Goal: Information Seeking & Learning: Understand process/instructions

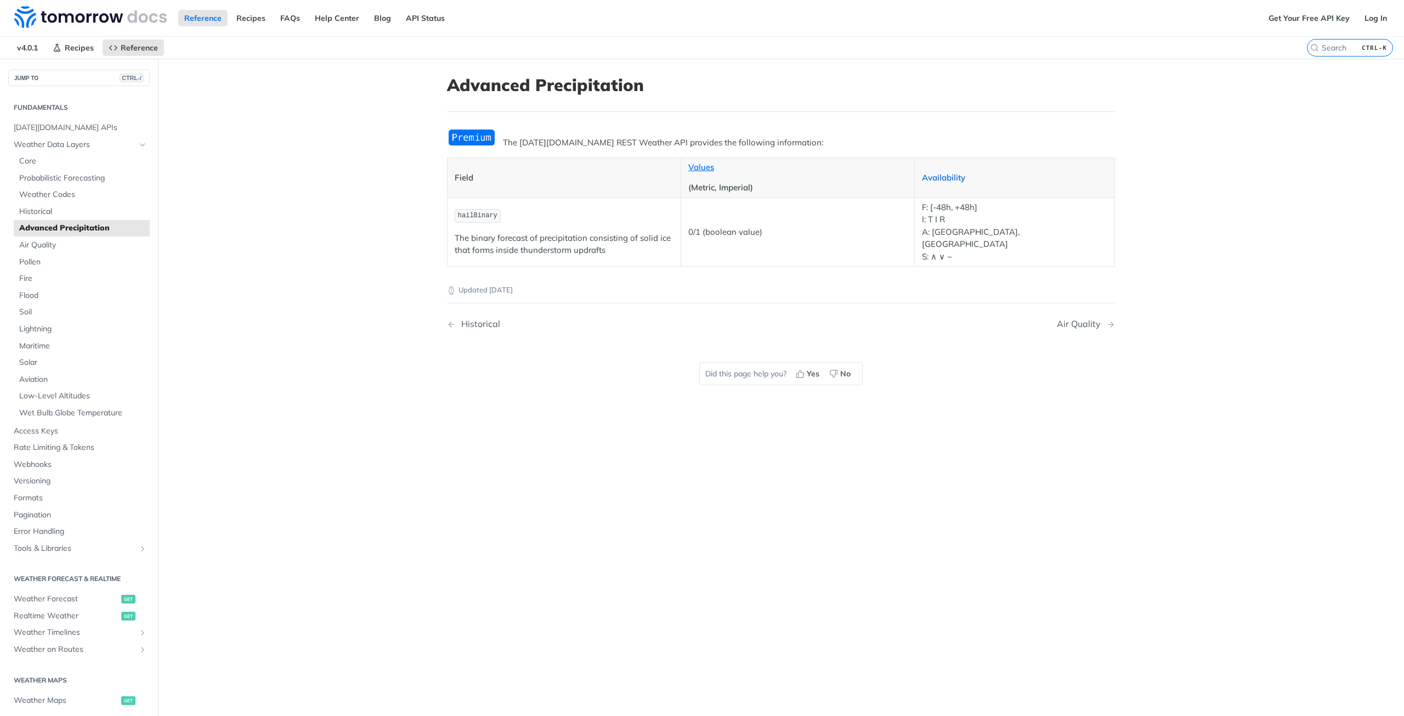
click at [932, 178] on link "Availability" at bounding box center [943, 177] width 43 height 10
click at [688, 167] on link "Values" at bounding box center [701, 167] width 26 height 10
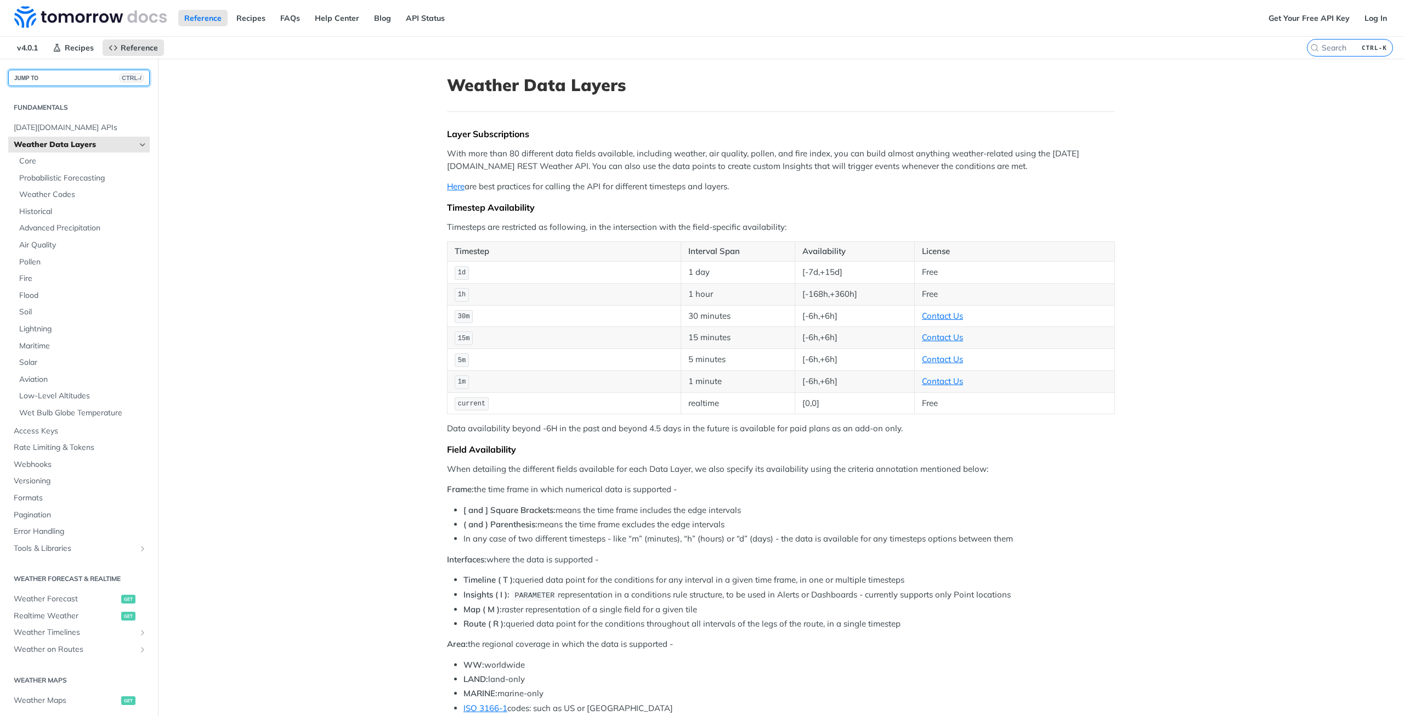
click at [43, 78] on button "JUMP TO CTRL-/" at bounding box center [78, 78] width 141 height 16
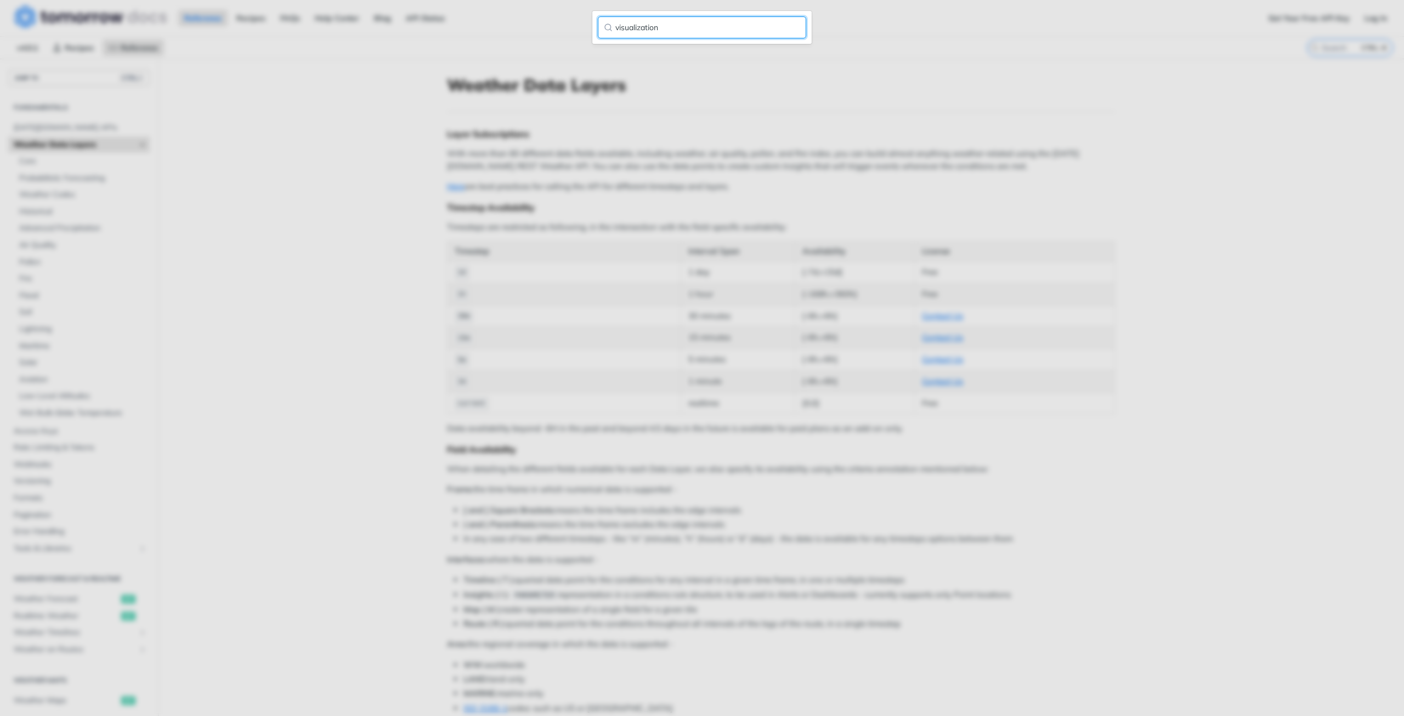
type input "visualization"
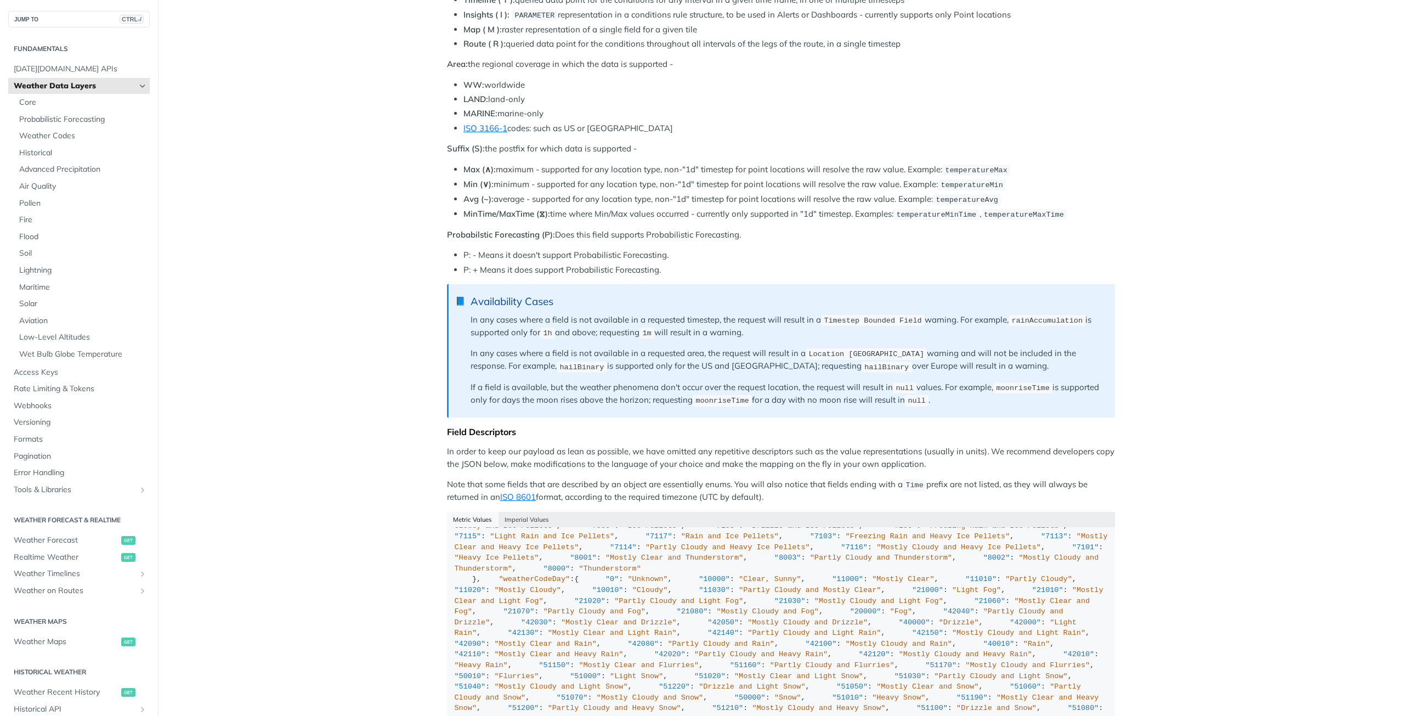
scroll to position [1061, 0]
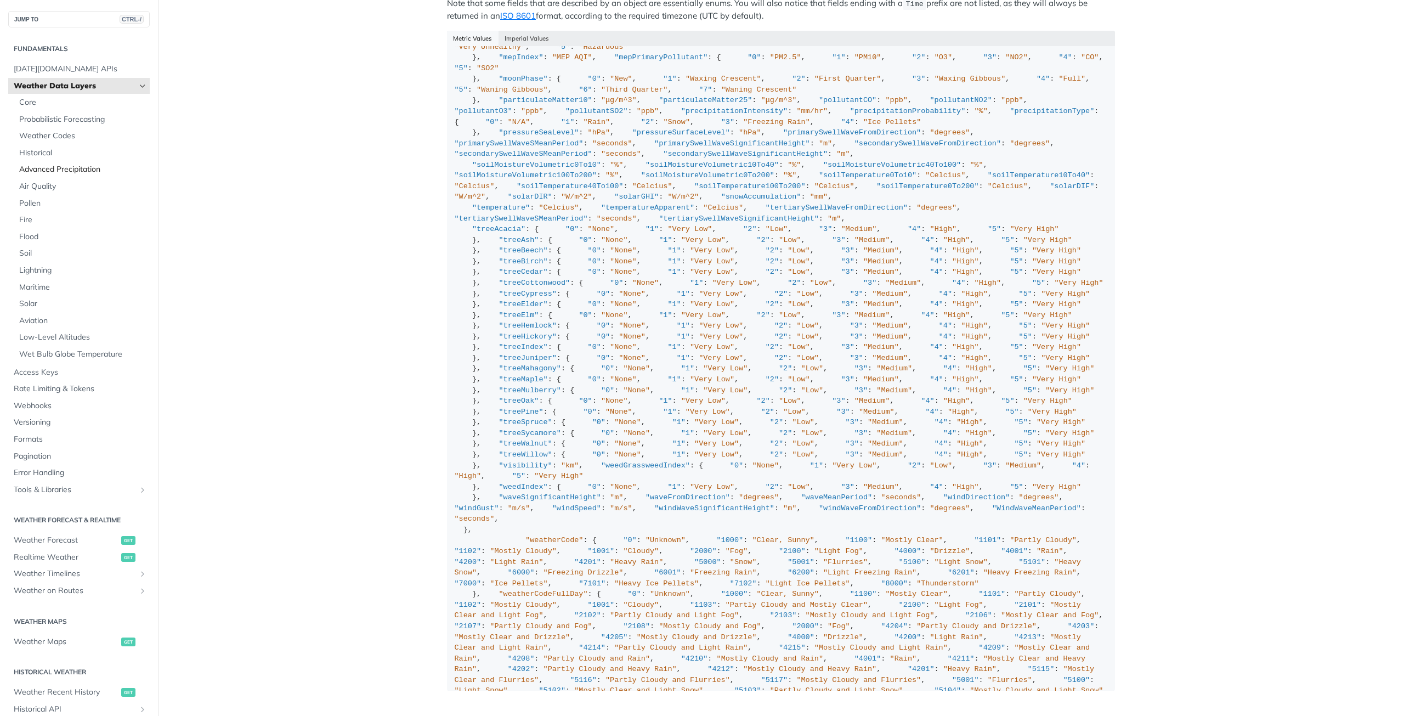
click at [41, 165] on span "Advanced Precipitation" at bounding box center [83, 169] width 128 height 11
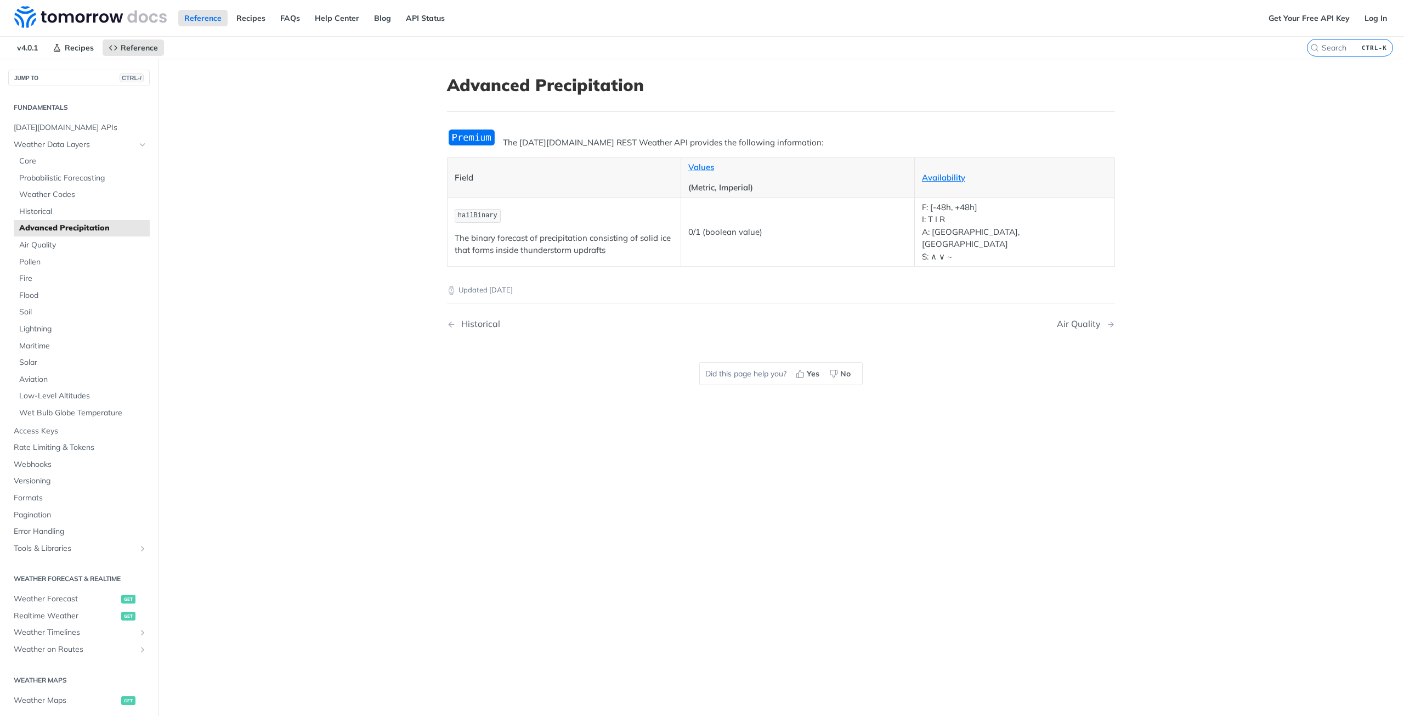
click at [580, 94] on h1 "Advanced Precipitation" at bounding box center [781, 85] width 668 height 20
click at [1306, 20] on link "Get Your Free API Key" at bounding box center [1308, 18] width 93 height 16
click at [1142, 118] on main "JUMP TO CTRL-/ Fundamentals Tomorrow.io APIs Weather Data Layers Core Probabili…" at bounding box center [702, 417] width 1404 height 716
click at [1279, 14] on link "Get Your Free API Key" at bounding box center [1308, 18] width 93 height 16
click at [46, 127] on span "Tomorrow.io APIs" at bounding box center [80, 127] width 133 height 11
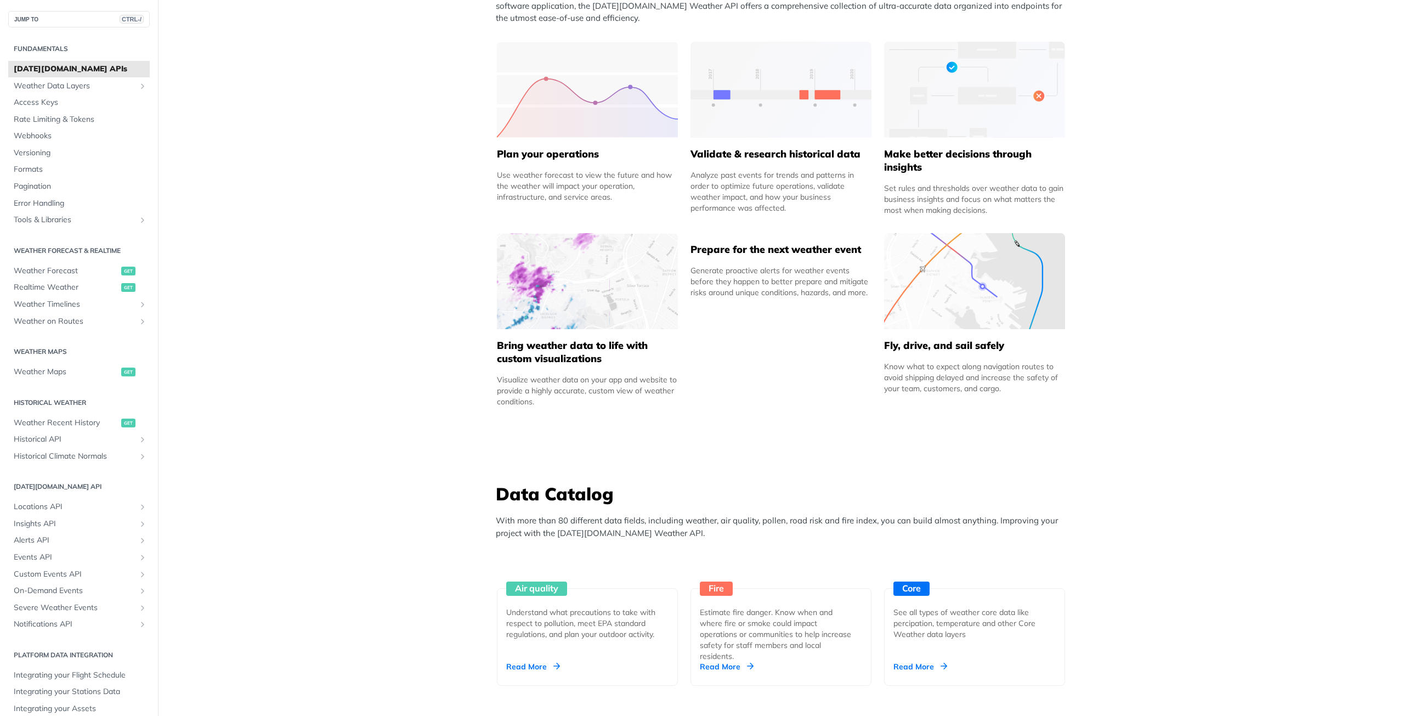
scroll to position [1750, 0]
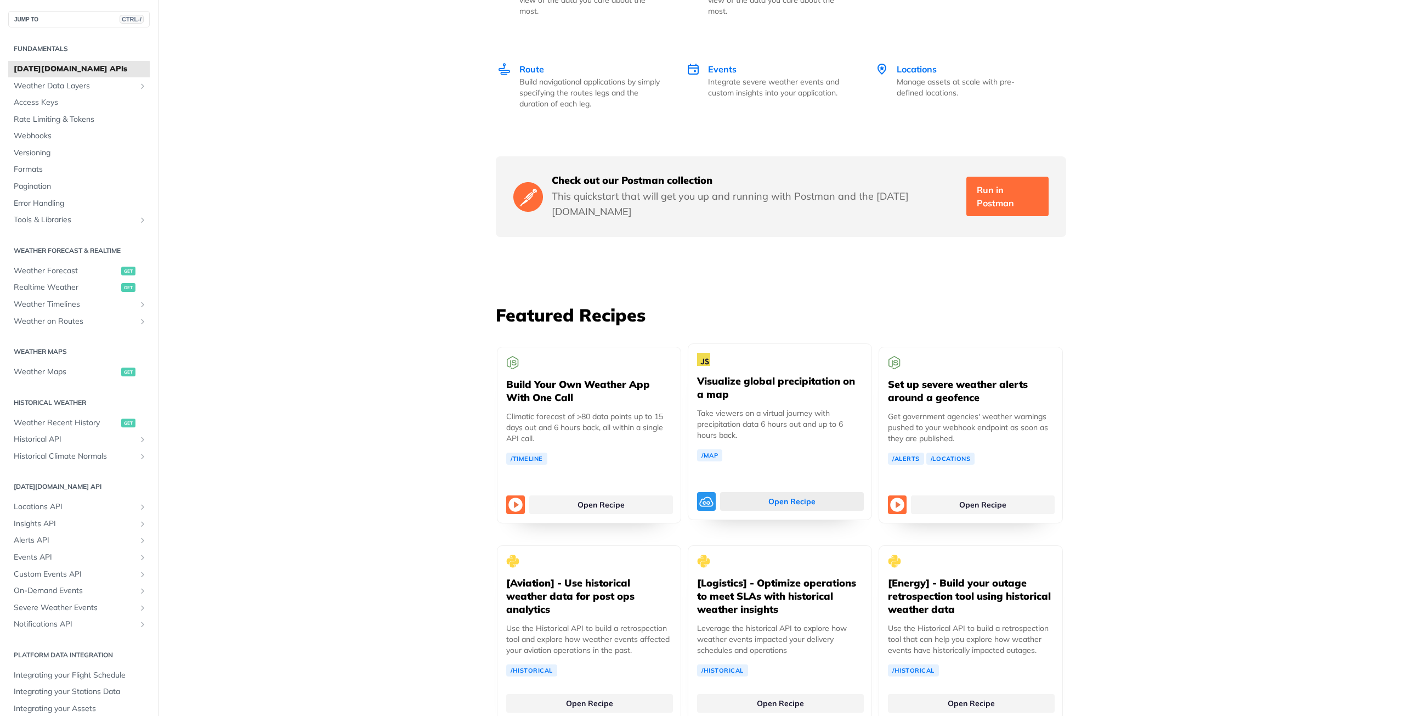
click at [754, 492] on link "Open Recipe" at bounding box center [792, 501] width 144 height 19
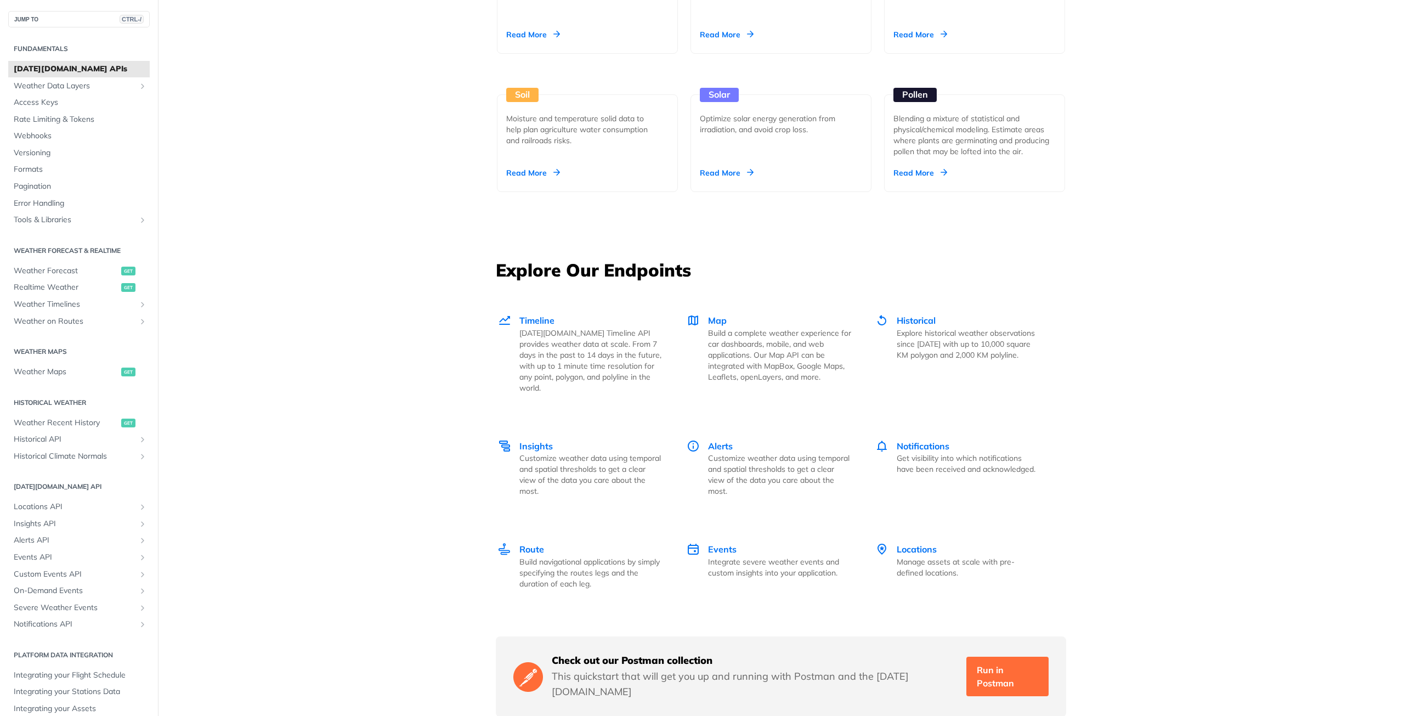
scroll to position [1271, 0]
click at [710, 318] on span "Map" at bounding box center [717, 319] width 19 height 11
click at [532, 317] on span "Timeline" at bounding box center [536, 319] width 35 height 11
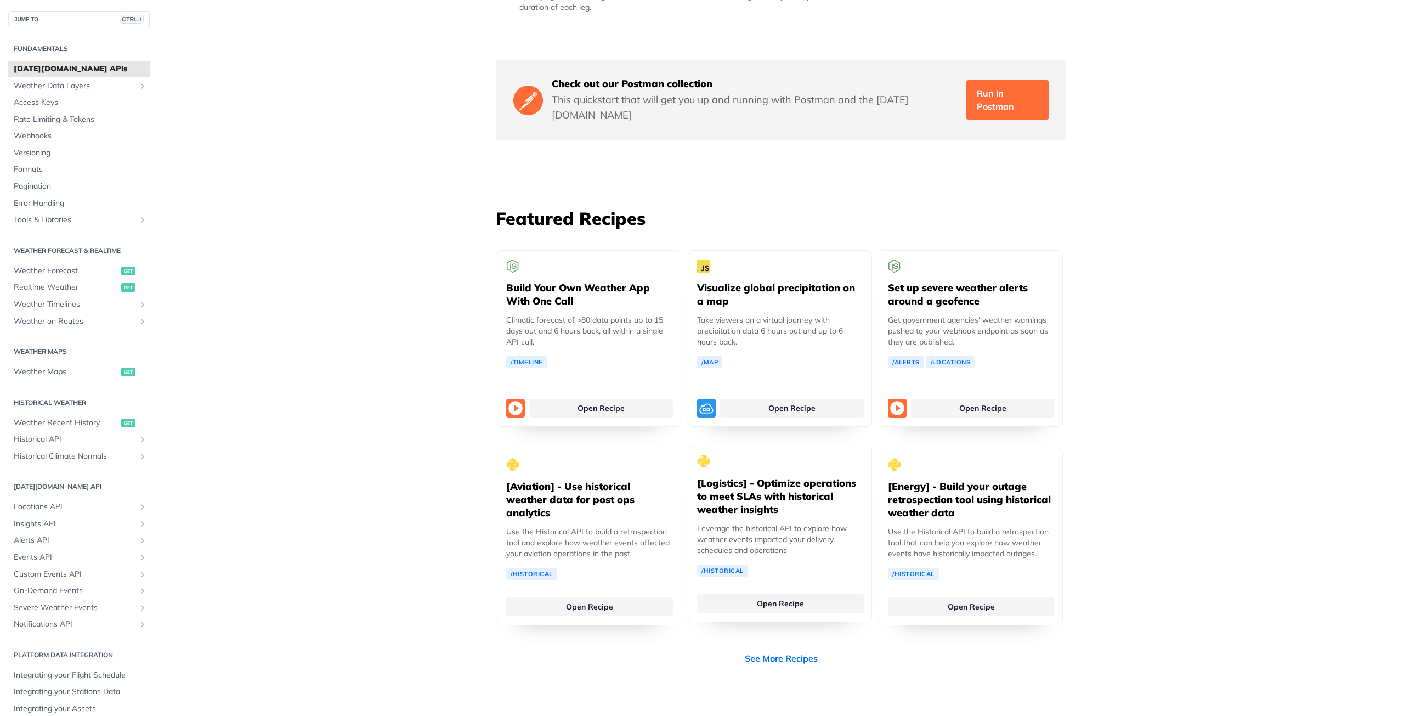
scroll to position [1859, 0]
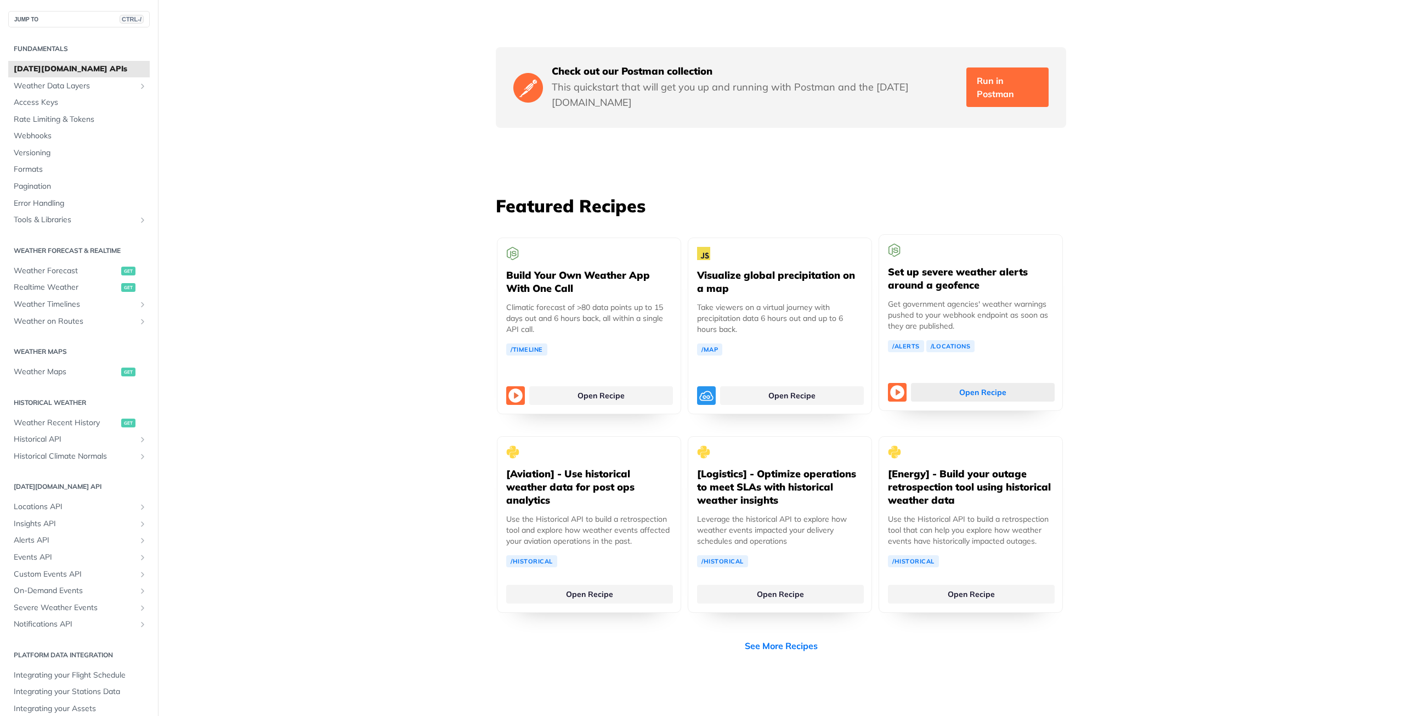
click at [965, 383] on link "Open Recipe" at bounding box center [983, 392] width 144 height 19
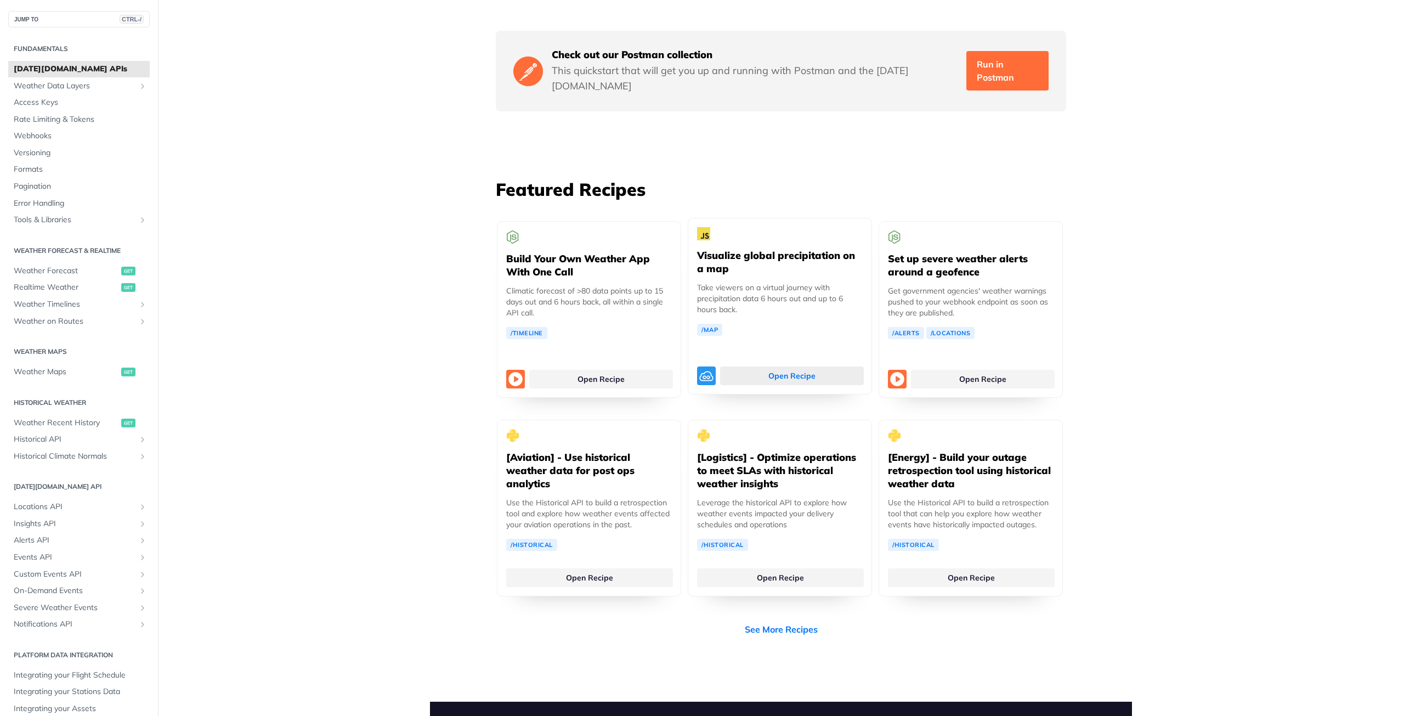
scroll to position [1877, 0]
click at [794, 621] on link "See More Recipes" at bounding box center [781, 627] width 73 height 13
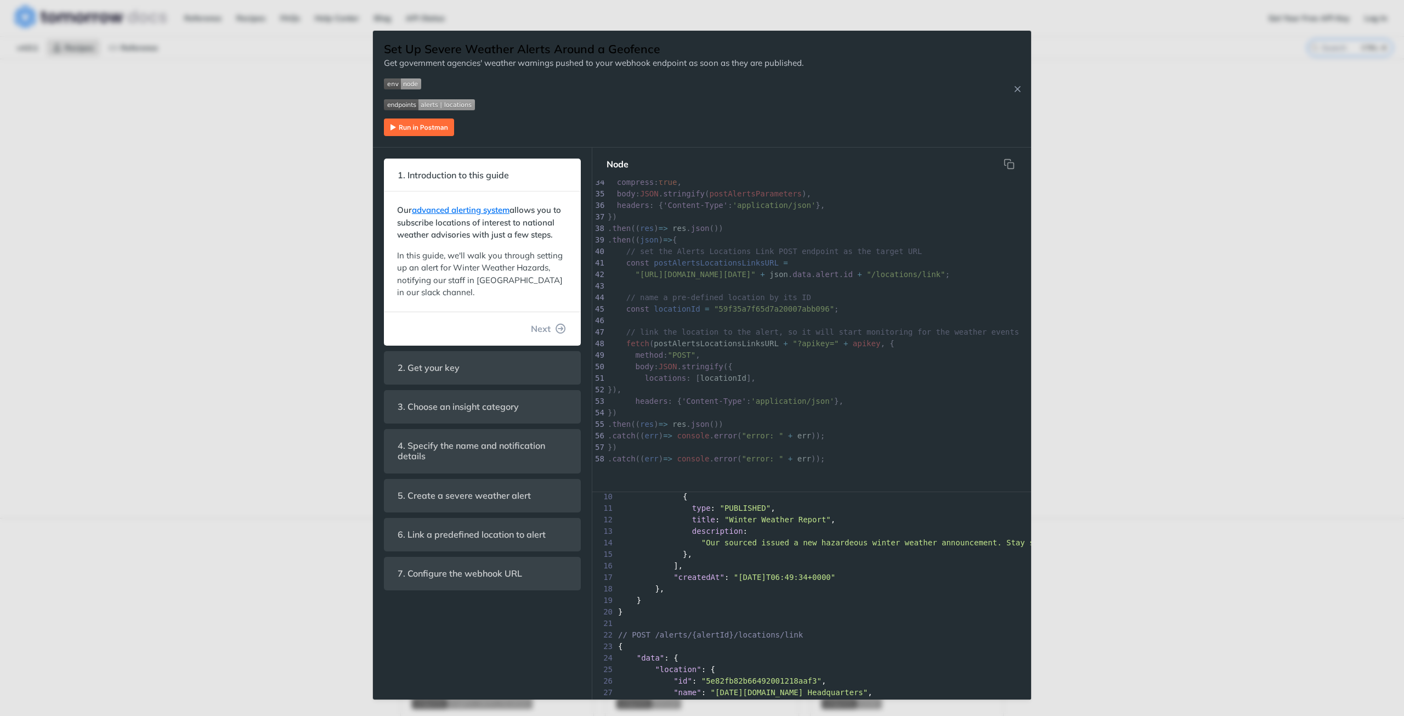
click at [745, 551] on div "15 }," at bounding box center [811, 554] width 439 height 12
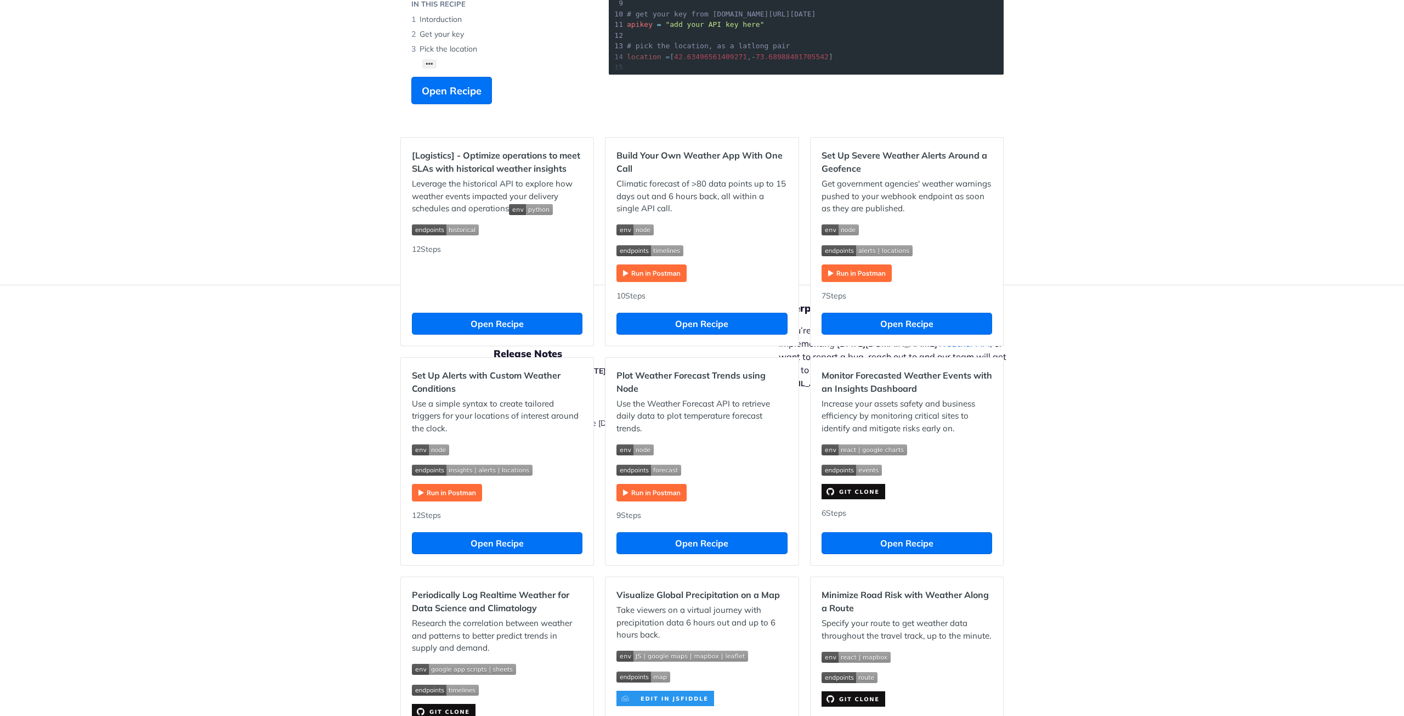
scroll to position [233, 0]
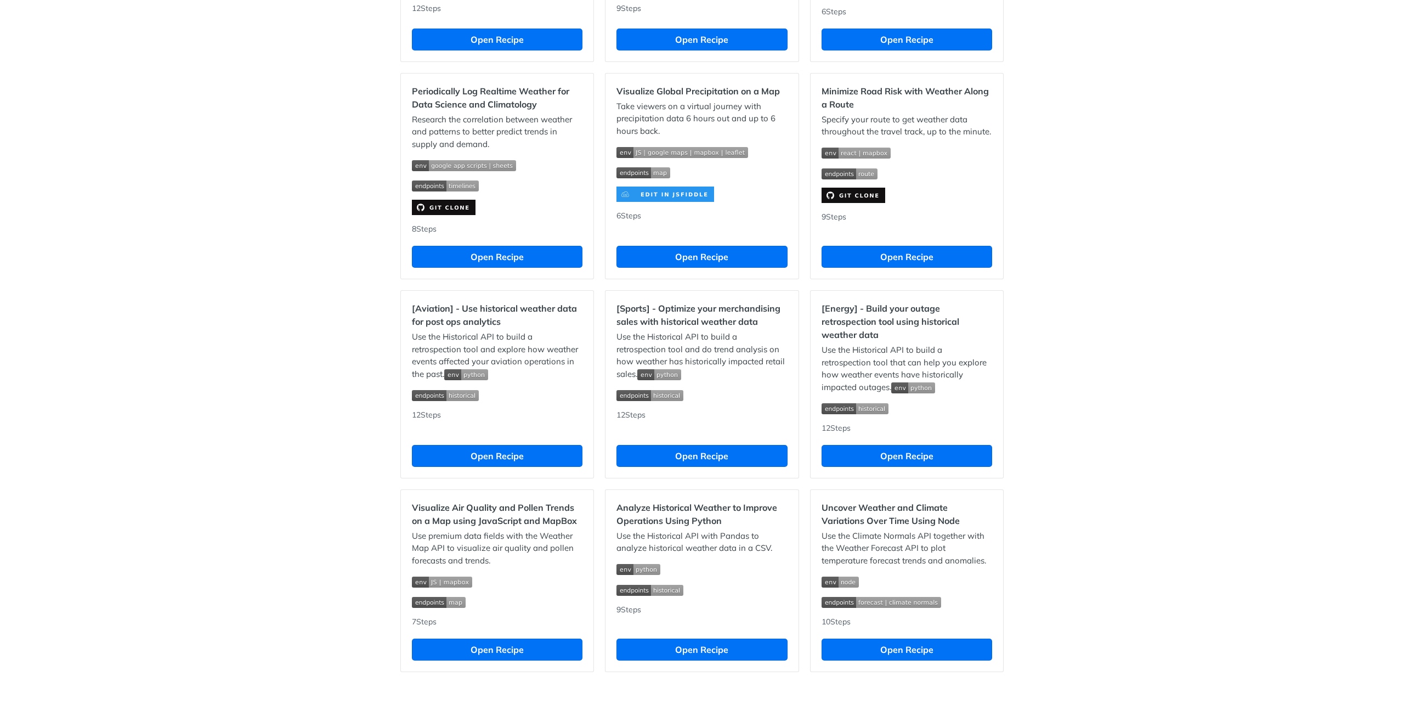
scroll to position [737, 0]
click at [902, 652] on button "Open Recipe" at bounding box center [907, 649] width 171 height 22
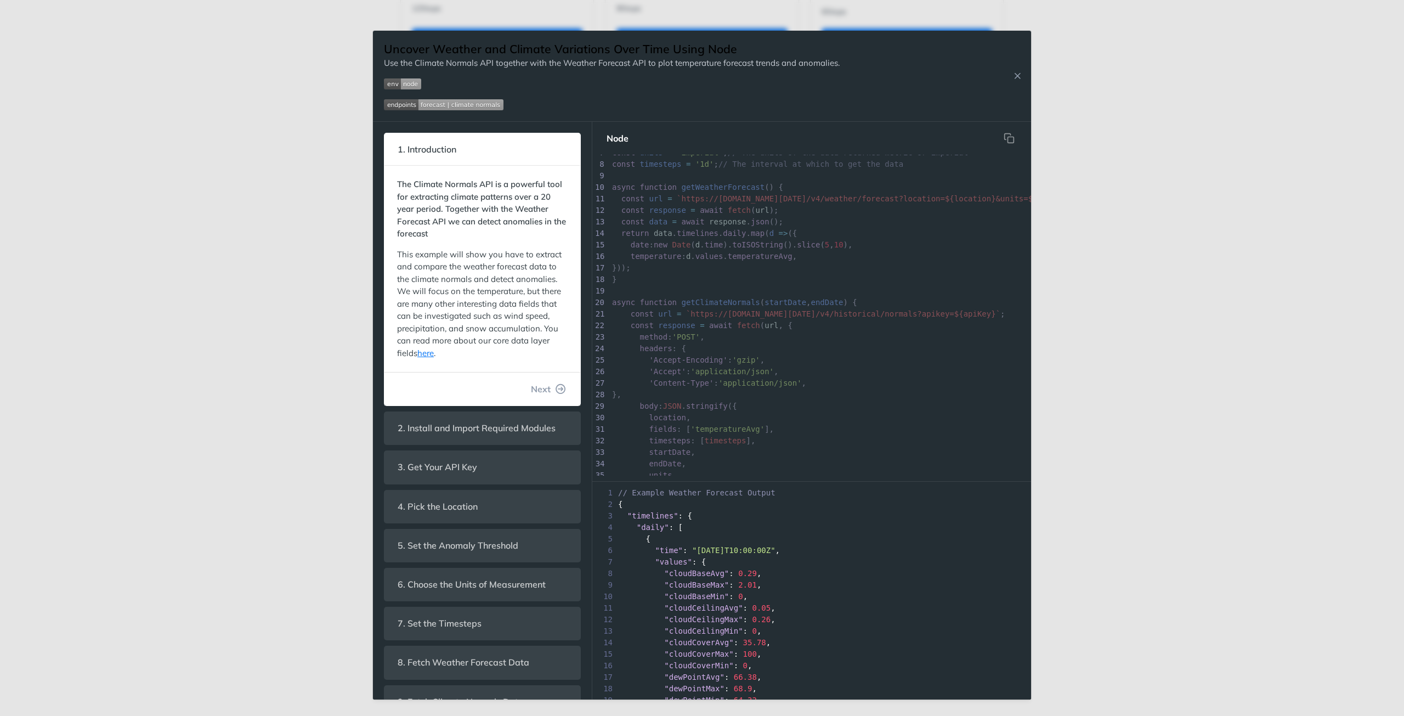
scroll to position [80, 0]
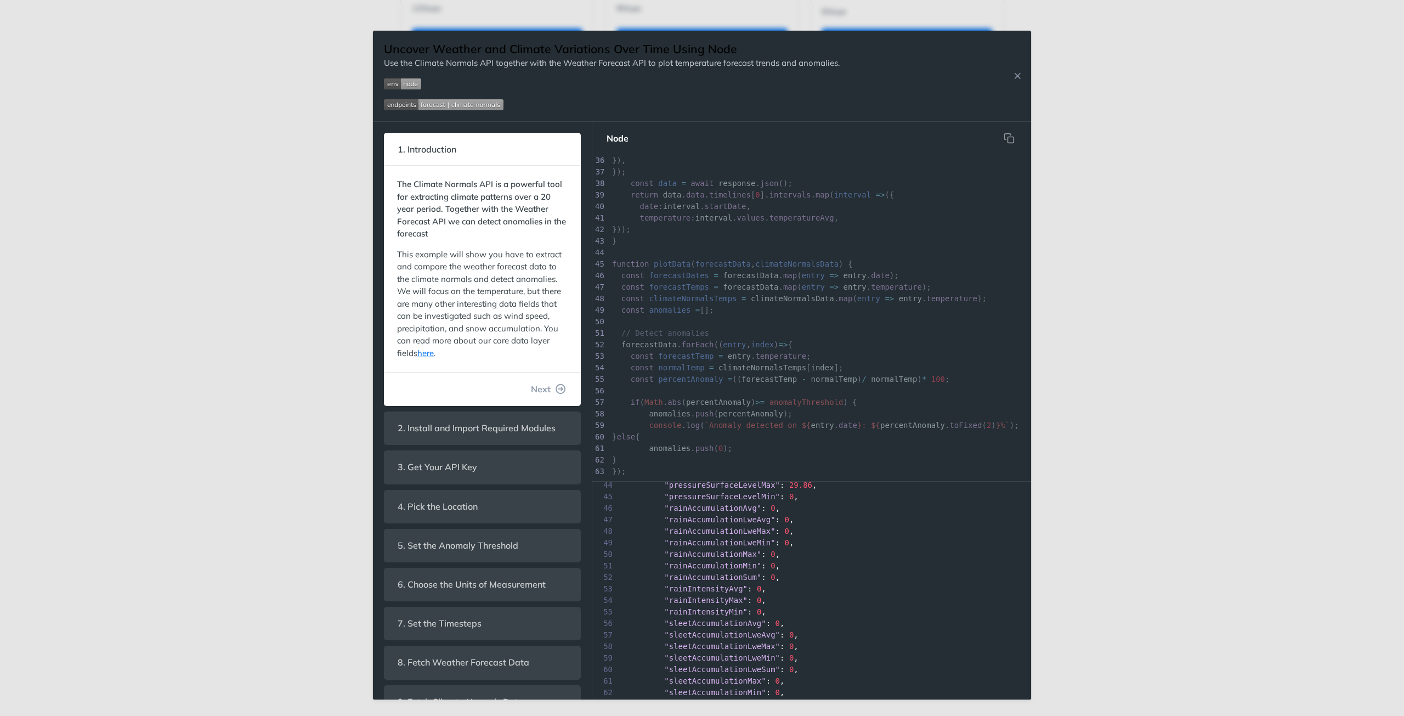
click at [764, 592] on div "53 "rainIntensityAvg" : 0 ," at bounding box center [811, 589] width 439 height 12
